Goal: Task Accomplishment & Management: Manage account settings

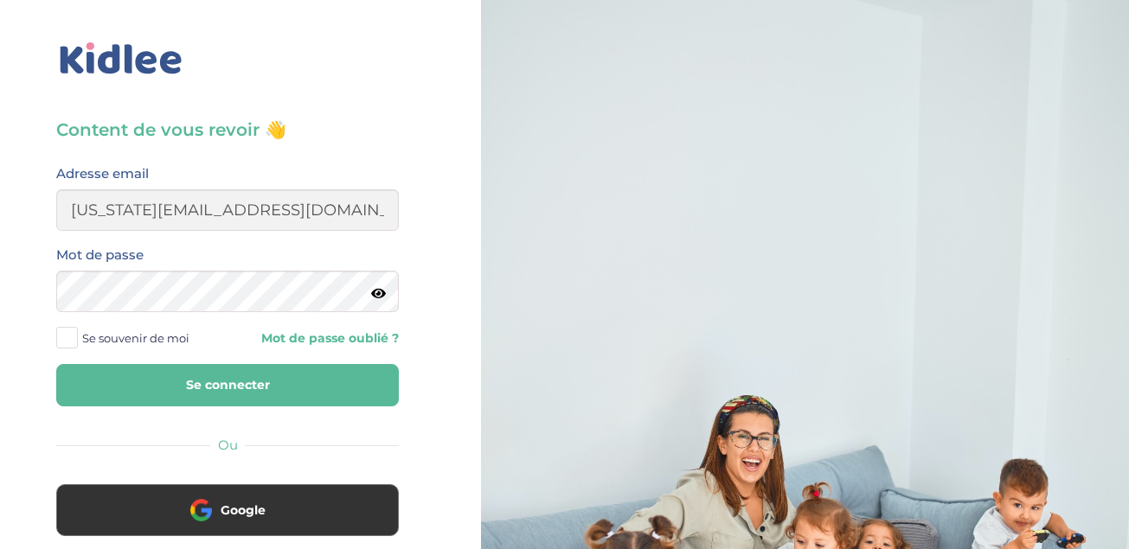
click at [383, 297] on icon at bounding box center [378, 293] width 15 height 13
click at [66, 337] on span at bounding box center [67, 338] width 22 height 22
click at [0, 0] on input "Se souvenir de moi" at bounding box center [0, 0] width 0 height 0
click at [131, 385] on button "Se connecter" at bounding box center [227, 385] width 343 height 42
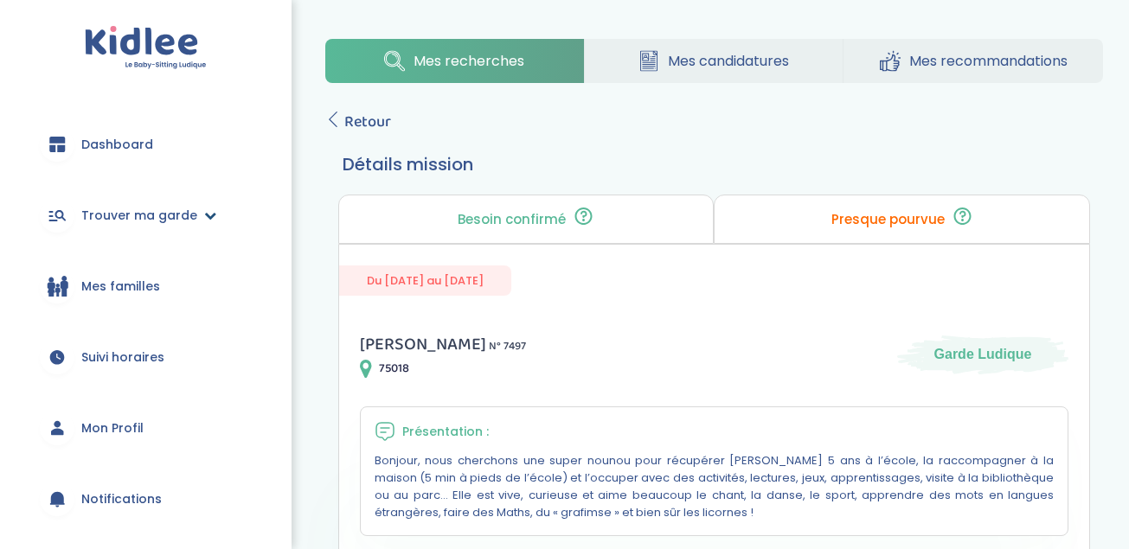
click at [154, 216] on span "Trouver ma garde" at bounding box center [139, 216] width 116 height 18
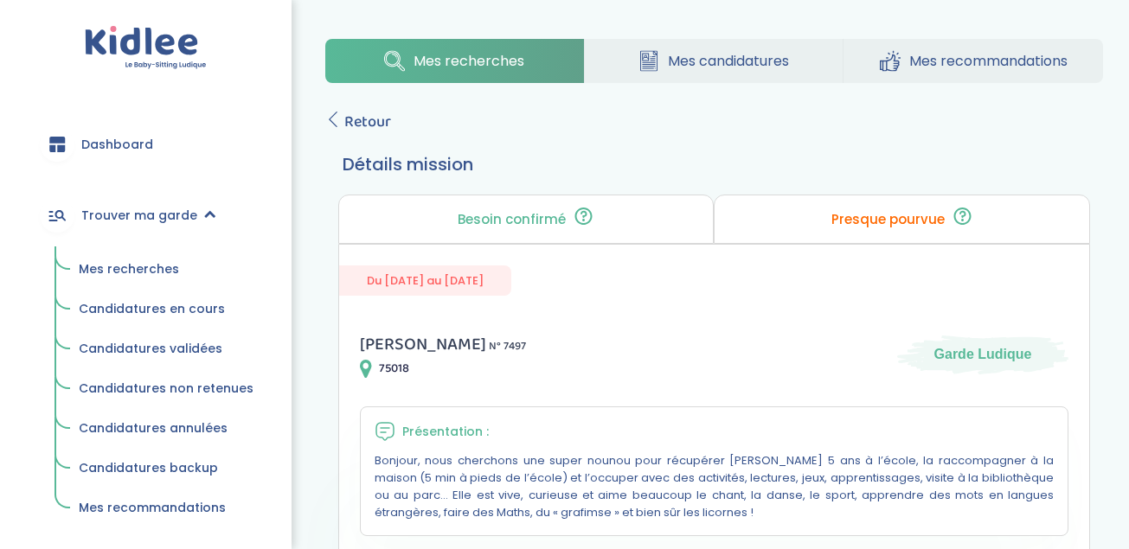
click at [120, 141] on span "Dashboard" at bounding box center [117, 145] width 72 height 18
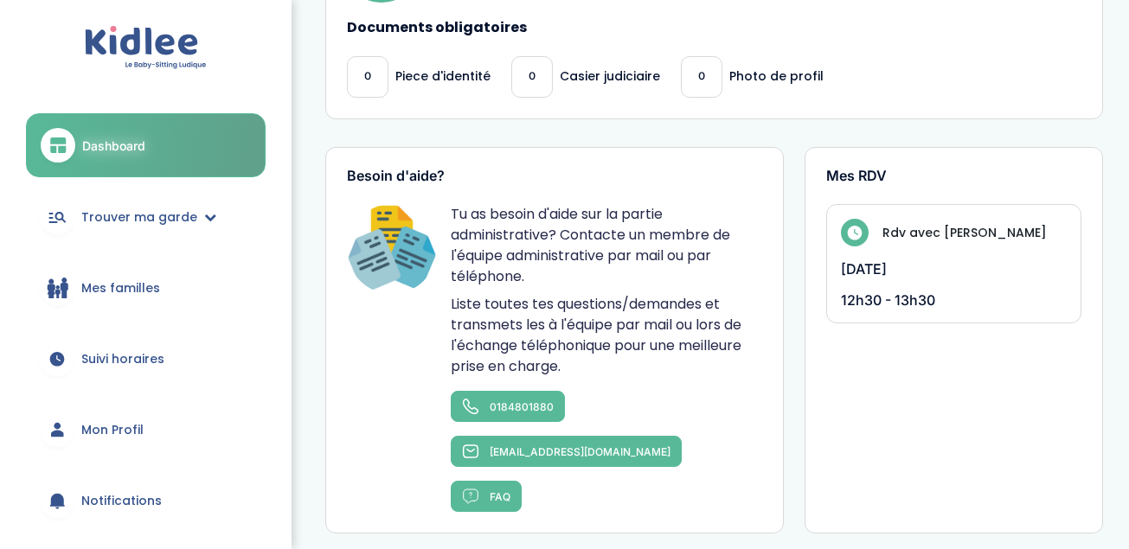
scroll to position [623, 0]
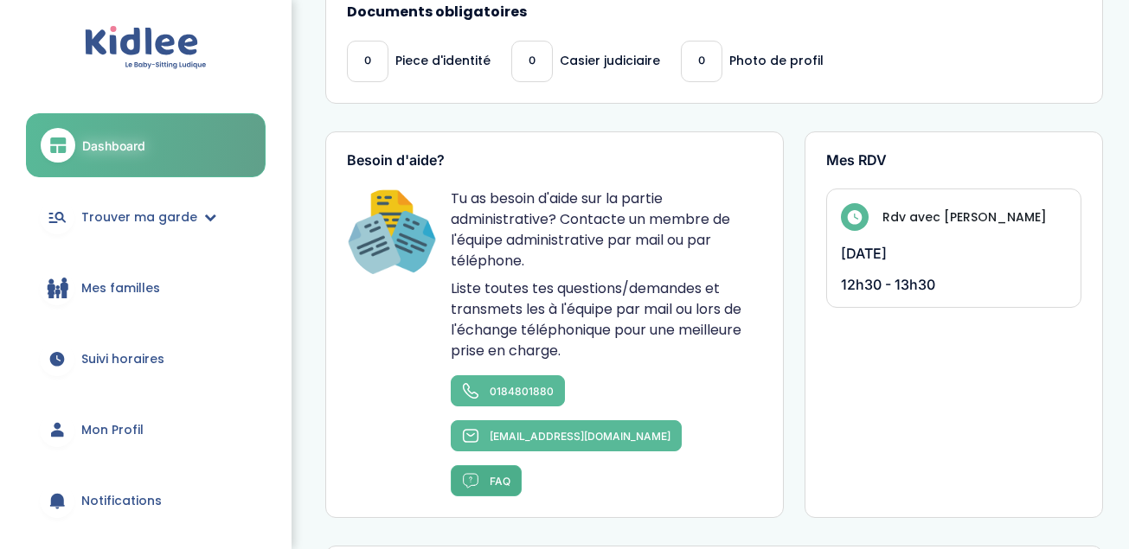
click at [488, 465] on link "FAQ" at bounding box center [486, 480] width 71 height 31
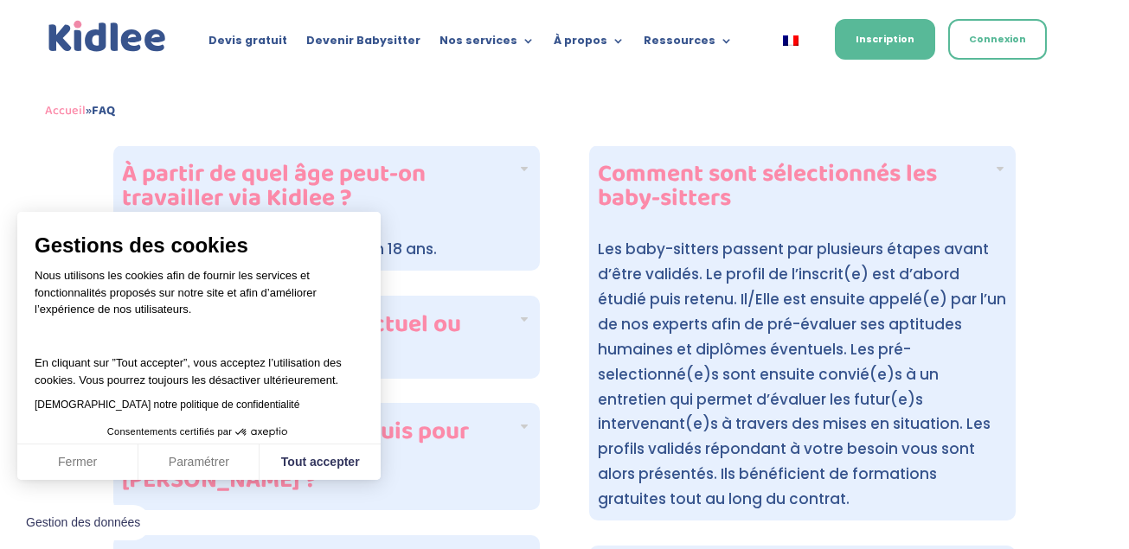
scroll to position [435, 0]
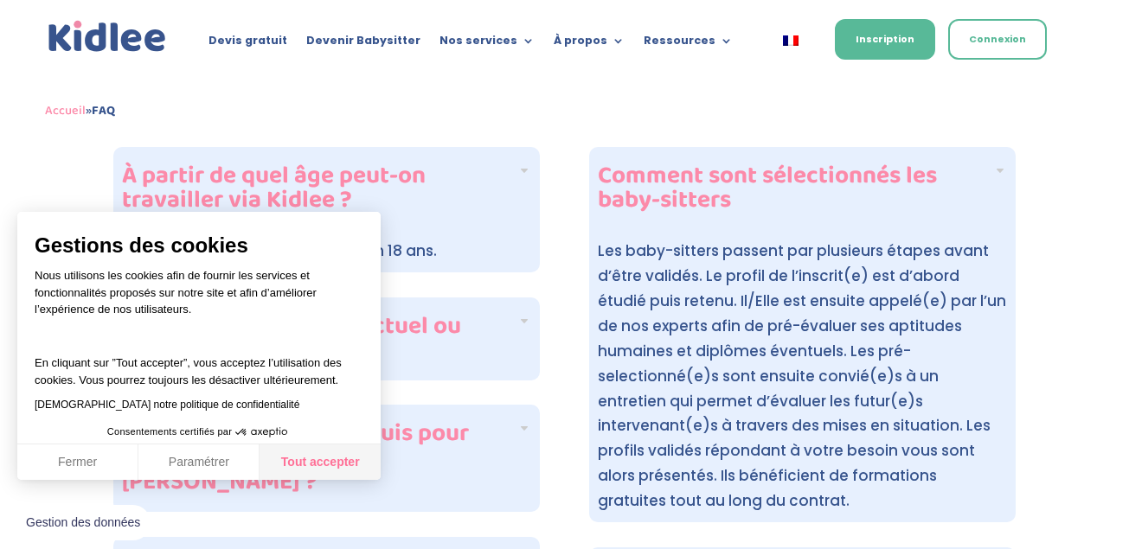
click at [308, 461] on button "Tout accepter" at bounding box center [320, 463] width 121 height 36
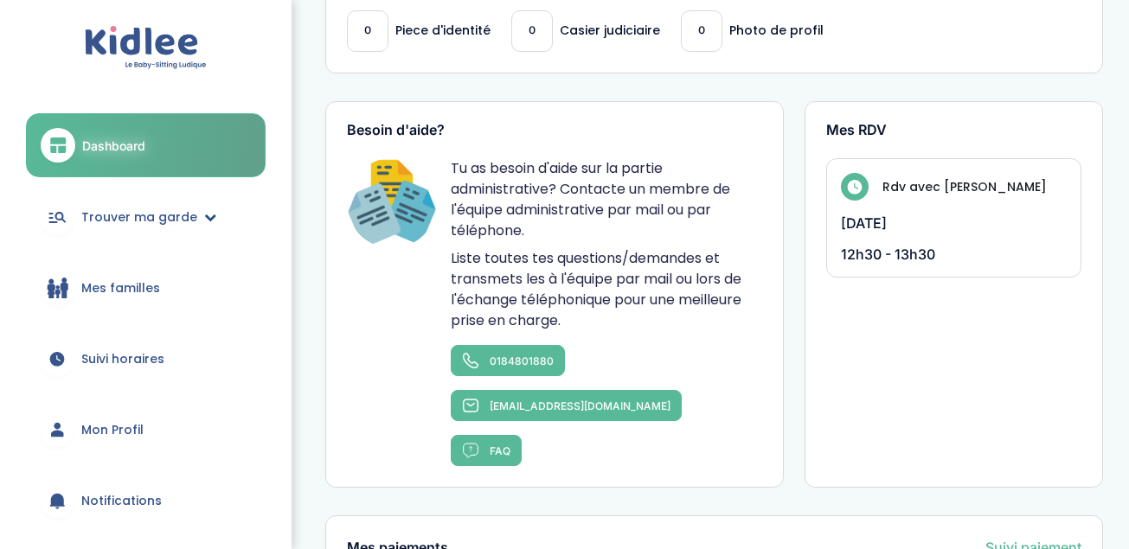
click at [147, 213] on span "Trouver ma garde" at bounding box center [139, 218] width 116 height 18
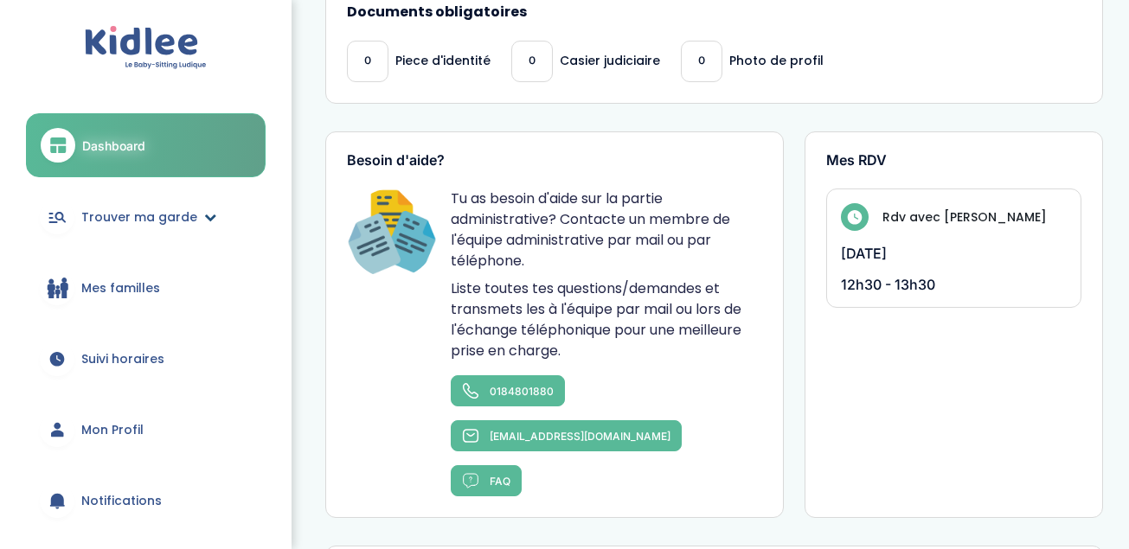
click at [187, 215] on span "Trouver ma garde" at bounding box center [139, 218] width 116 height 18
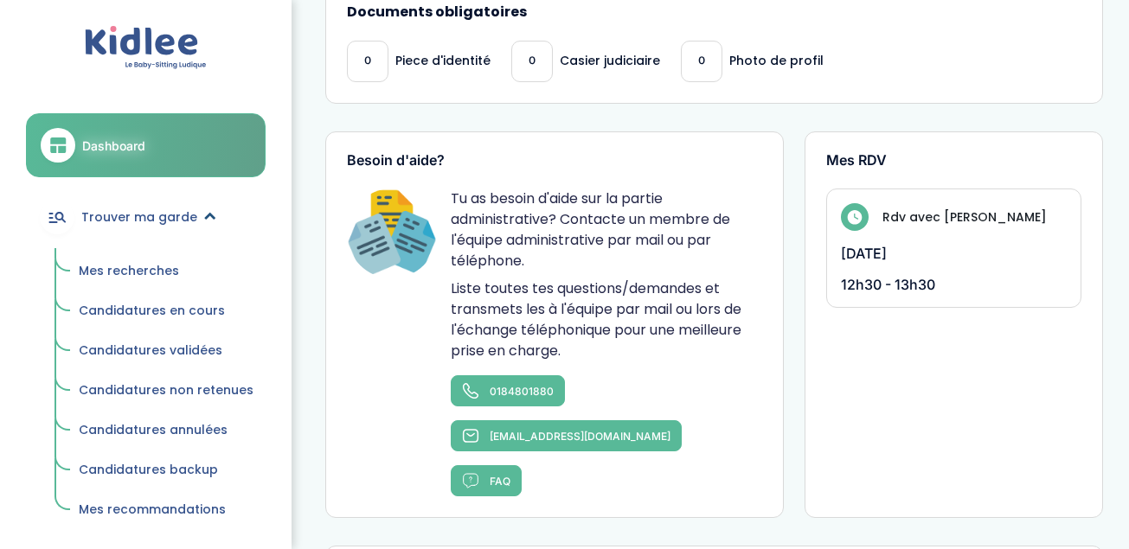
scroll to position [0, 0]
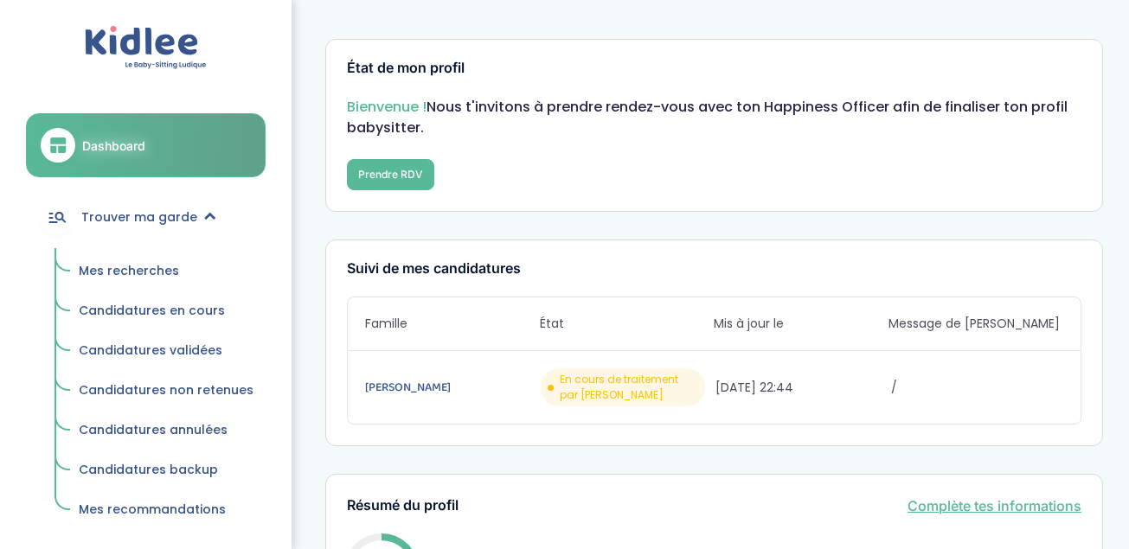
click at [153, 273] on span "Mes recherches" at bounding box center [129, 270] width 100 height 17
click at [390, 171] on button "Prendre RDV" at bounding box center [390, 174] width 87 height 31
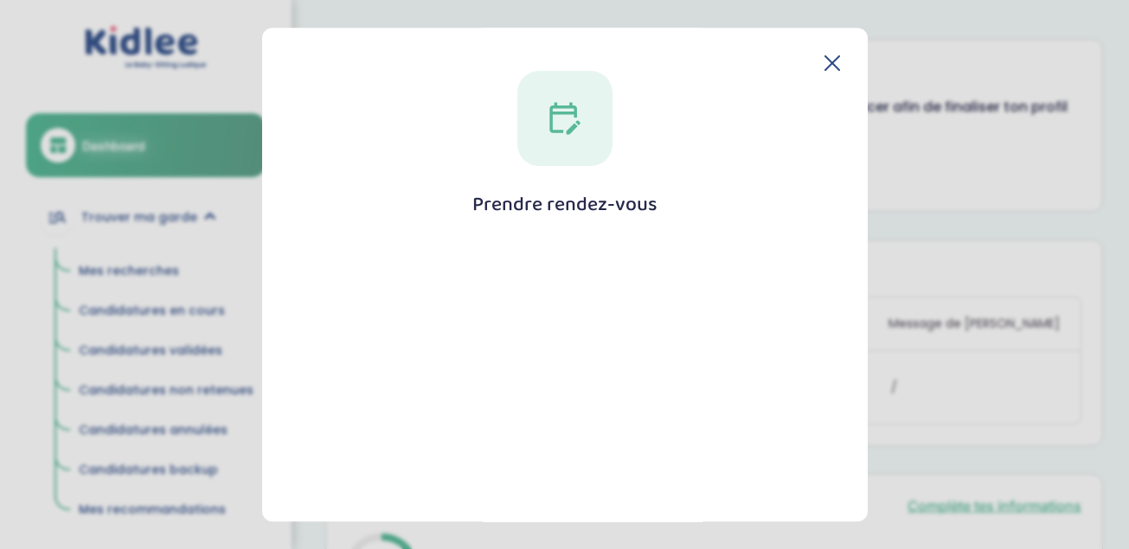
click at [867, 510] on div "Prendre rendez-vous Fermer" at bounding box center [565, 275] width 606 height 495
click at [372, 243] on div at bounding box center [565, 524] width 509 height 562
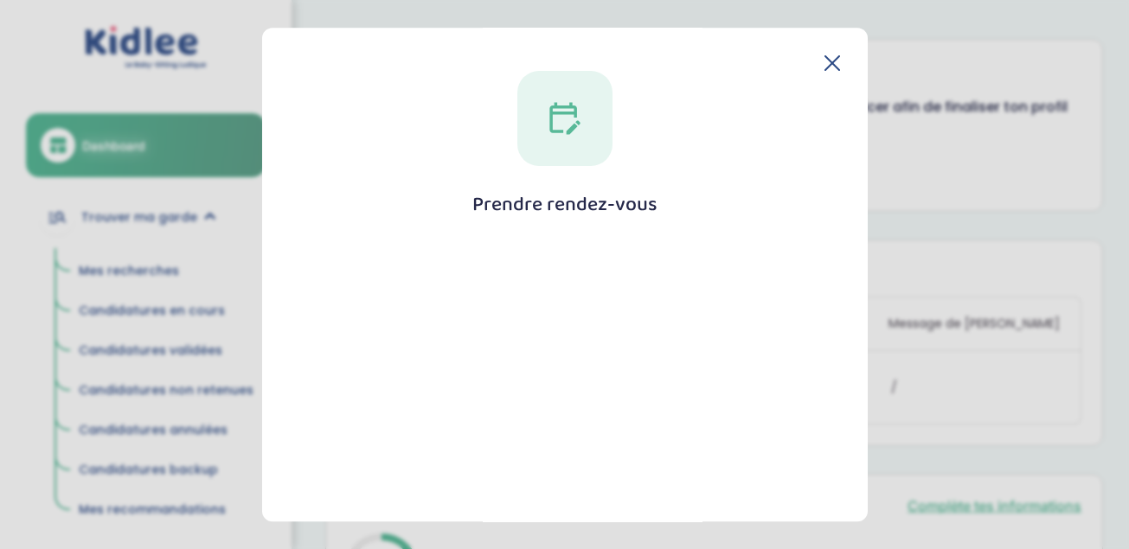
click at [868, 517] on section "Prendre rendez-vous Fermer" at bounding box center [564, 274] width 1129 height 549
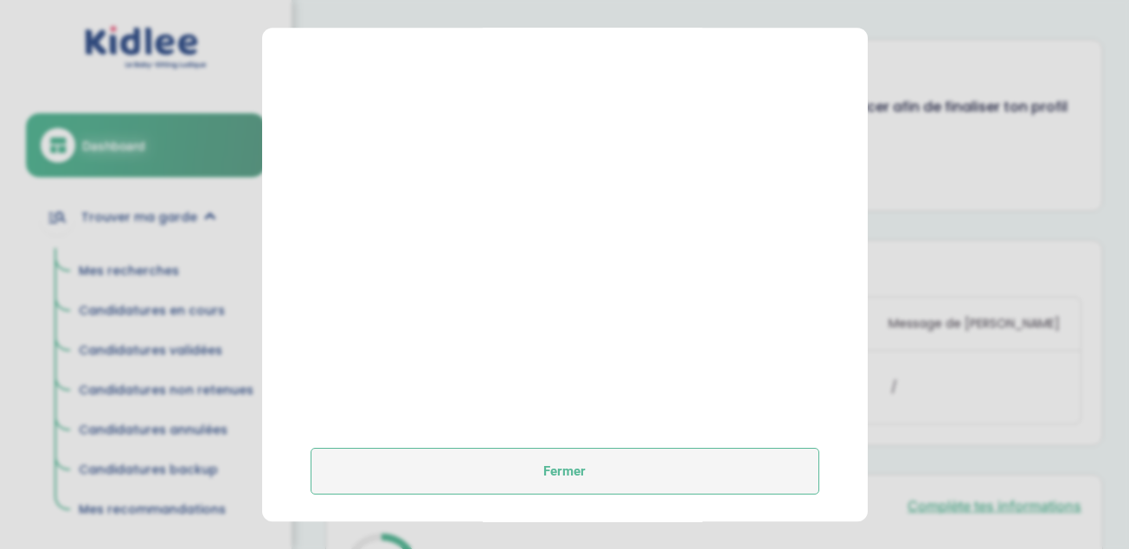
click at [562, 471] on button "Fermer" at bounding box center [565, 471] width 509 height 47
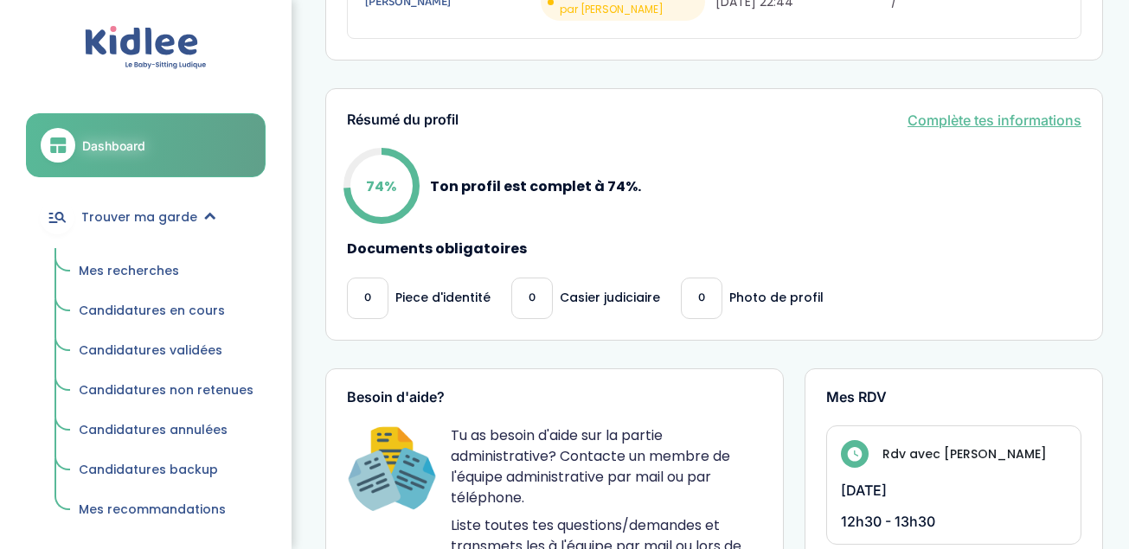
scroll to position [381, 0]
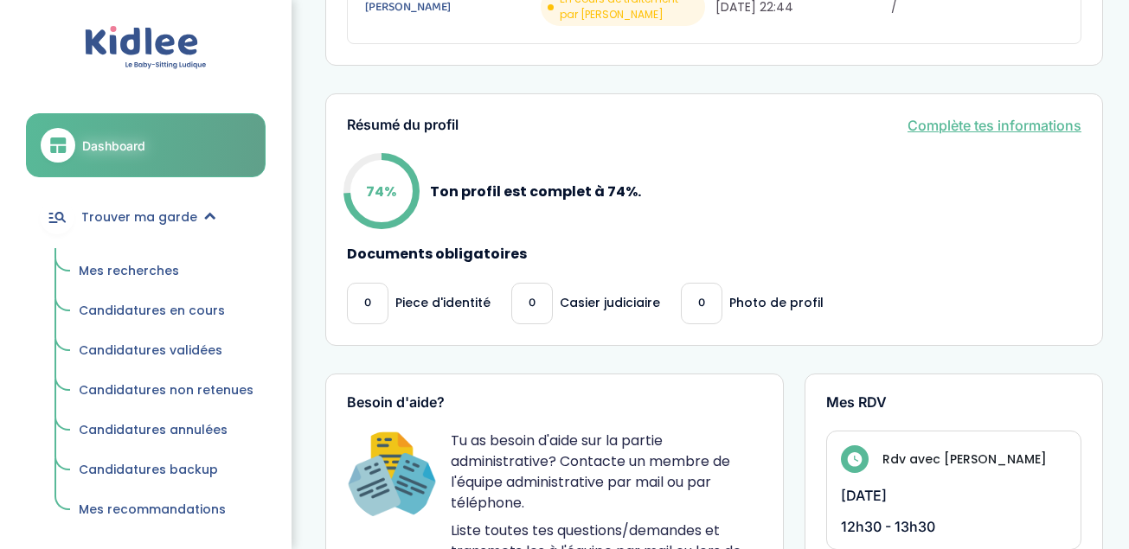
click at [971, 126] on link "Complète tes informations" at bounding box center [995, 125] width 174 height 21
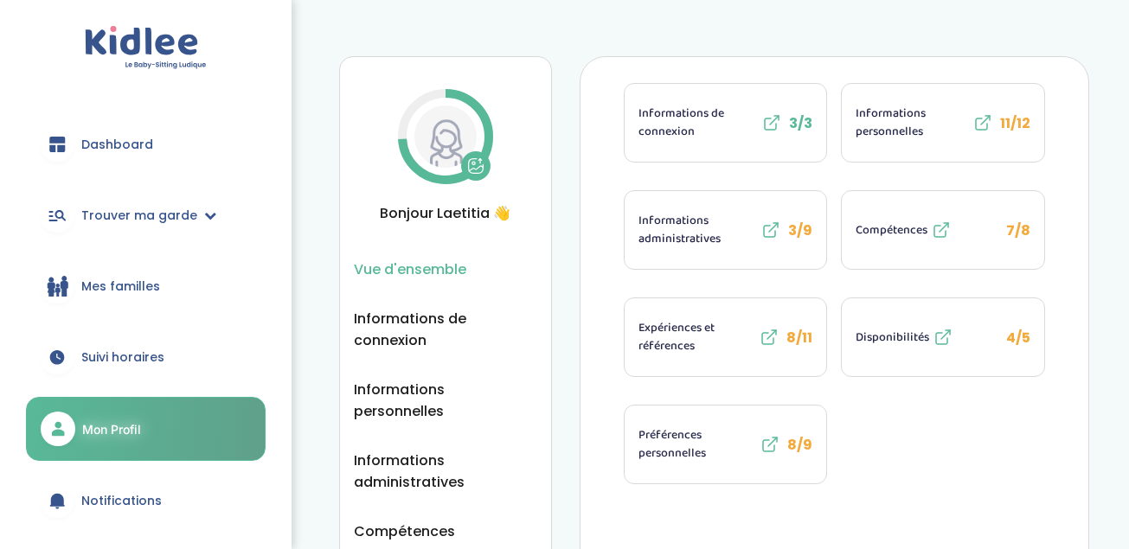
click at [941, 124] on span "Informations personnelles" at bounding box center [912, 123] width 113 height 36
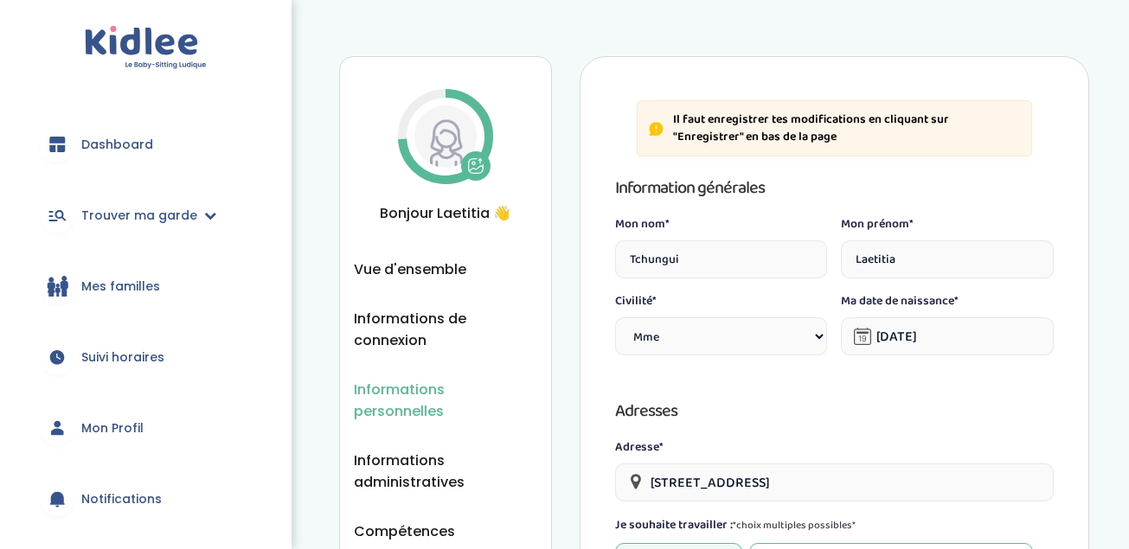
select select "1"
select select "5"
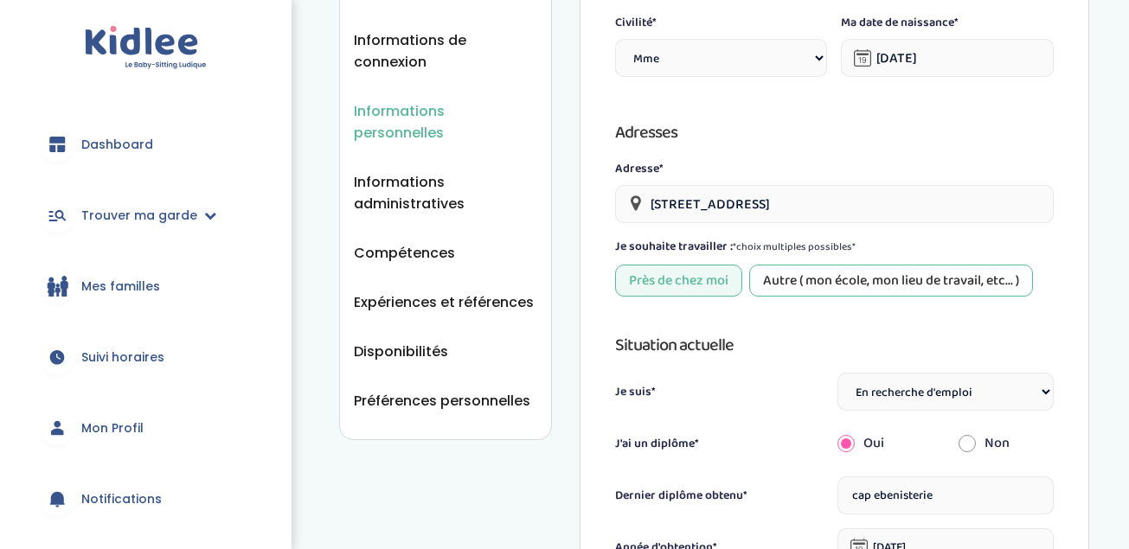
scroll to position [277, 0]
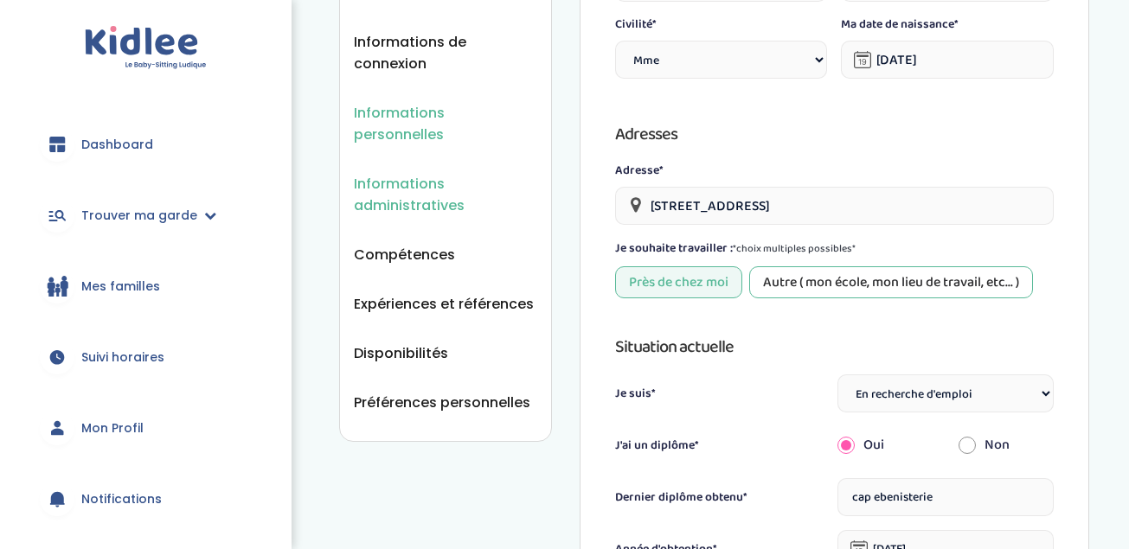
click at [406, 178] on span "Informations administratives" at bounding box center [445, 194] width 183 height 43
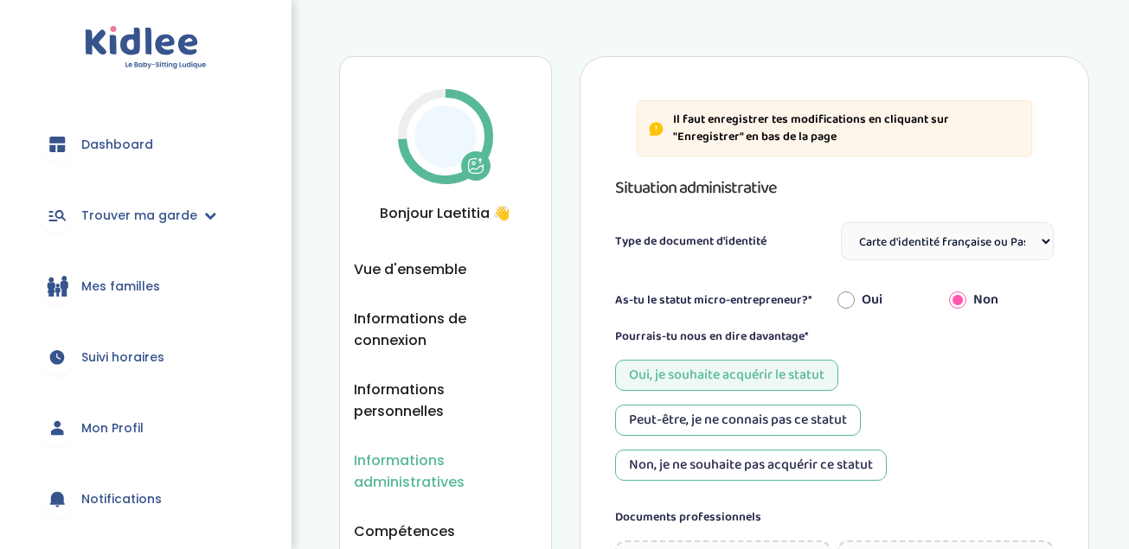
select select "Carte d'identité française ou Passeport français daté de moins de 5 ans"
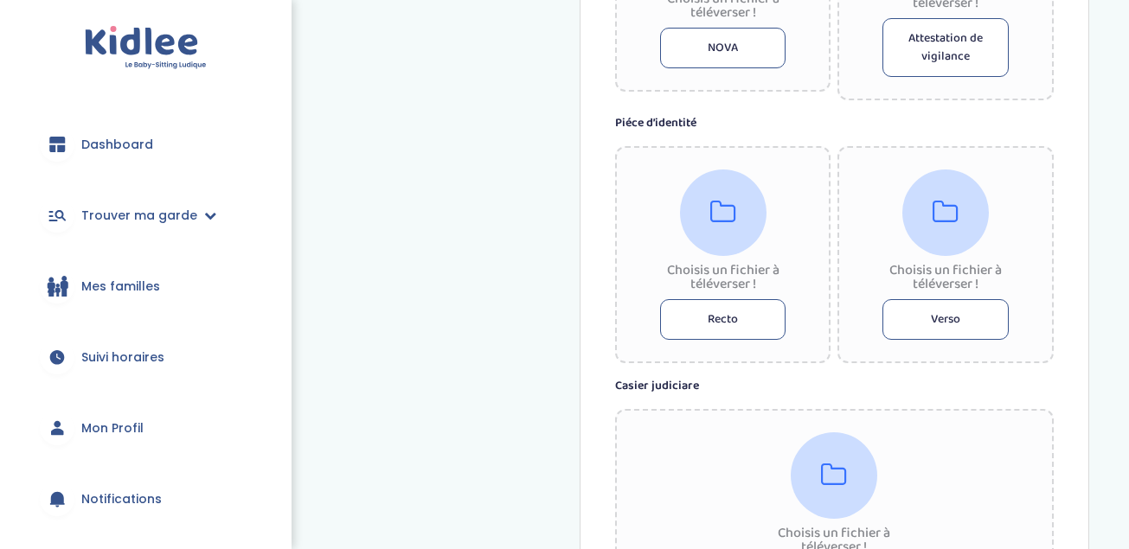
scroll to position [934, 0]
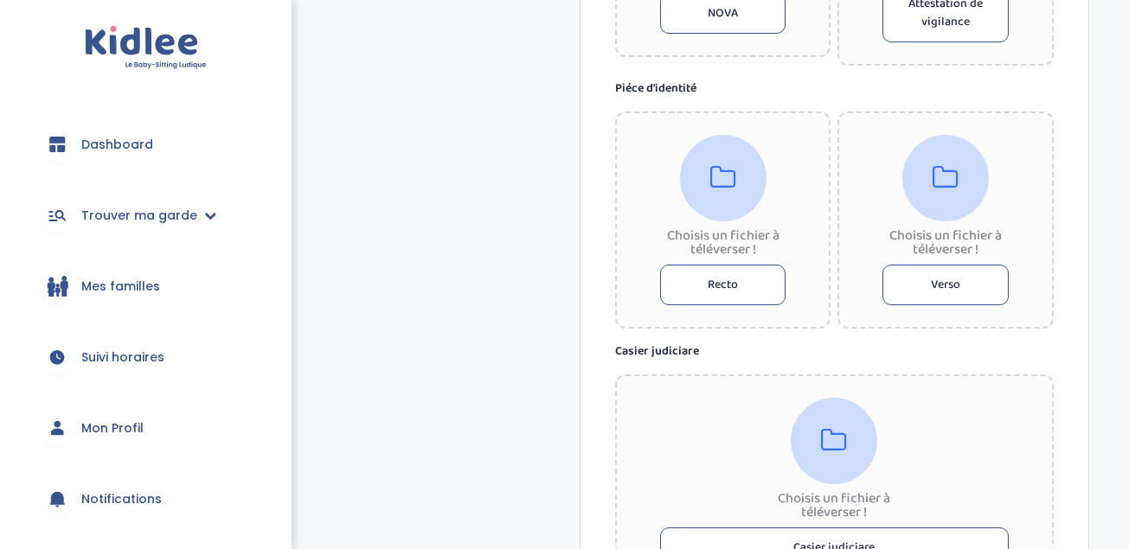
click at [727, 292] on button "Recto" at bounding box center [723, 285] width 126 height 41
